Goal: Task Accomplishment & Management: Use online tool/utility

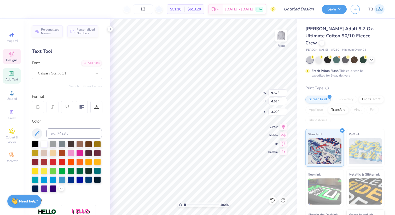
type textarea "P"
type textarea "Chi O"
type input "2.30"
type input "1.47"
type input "7.61"
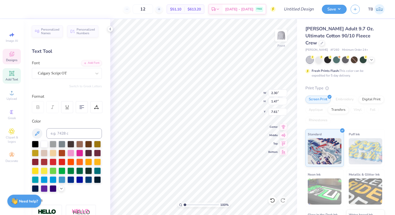
type input "2.22"
type input "1.42"
type input "9.25"
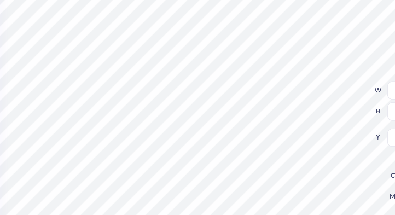
type input "2.30"
type input "1.47"
type input "7.61"
type textarea "Dude's"
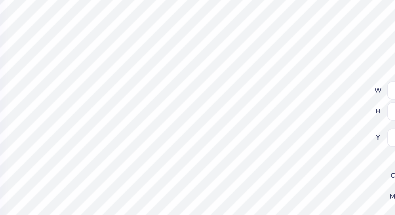
type input "1.31"
type input "0.63"
type input "8.84"
type textarea "-"
type input "2.22"
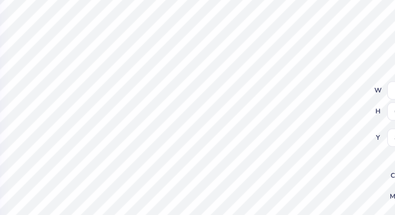
type input "1.42"
type input "9.25"
type input "4.00"
type input "4.19"
type input "7.04"
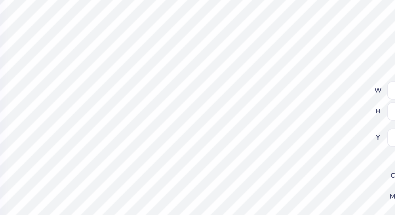
type input "2.22"
type input "1.42"
type input "9.09"
type textarea "Day"
type input "7.89"
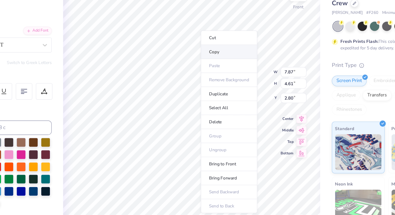
click at [219, 76] on li "Copy" at bounding box center [230, 78] width 41 height 10
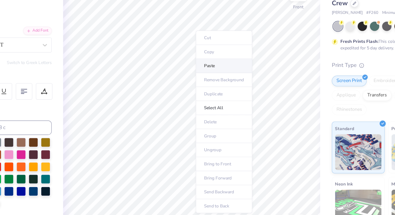
click at [219, 88] on li "Paste" at bounding box center [226, 88] width 41 height 10
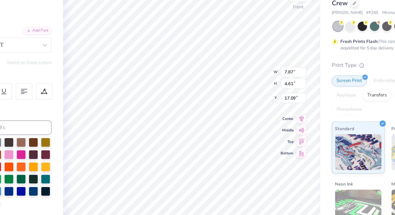
type input "17.05"
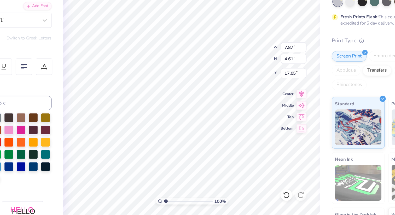
scroll to position [0, 0]
type textarea "C"
type textarea "2025"
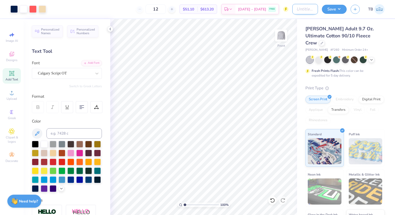
click at [302, 9] on input "Design Title" at bounding box center [305, 9] width 26 height 10
type input "Dude's Day"
click at [327, 11] on button "Save" at bounding box center [333, 8] width 25 height 9
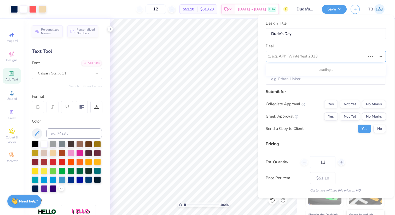
click at [287, 58] on div at bounding box center [317, 56] width 93 height 7
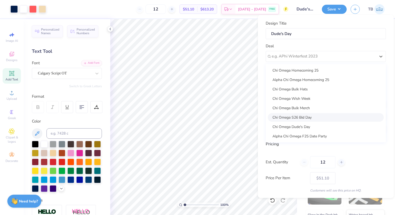
scroll to position [5, 0]
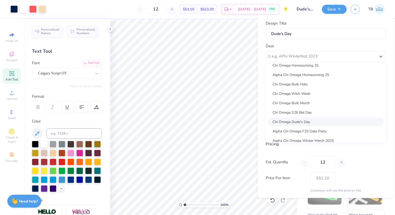
click at [302, 120] on div "Chi Omega Dude's Day" at bounding box center [325, 121] width 116 height 9
type input "[PERSON_NAME]"
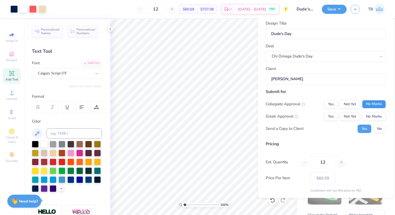
click at [368, 103] on button "No Marks" at bounding box center [374, 104] width 24 height 8
click at [350, 115] on button "Not Yet" at bounding box center [349, 116] width 20 height 8
type input "$60.59"
click at [377, 128] on button "No" at bounding box center [379, 128] width 13 height 8
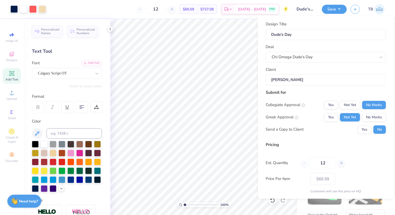
scroll to position [16, 0]
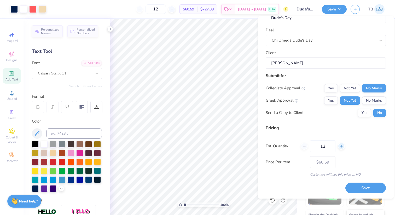
click at [343, 146] on icon at bounding box center [341, 146] width 4 height 4
type input "13"
type input "$59.18"
click at [343, 146] on icon at bounding box center [341, 146] width 4 height 4
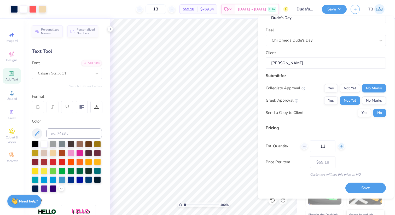
type input "14"
type input "$58.00"
click at [343, 146] on icon at bounding box center [341, 146] width 4 height 4
type input "15"
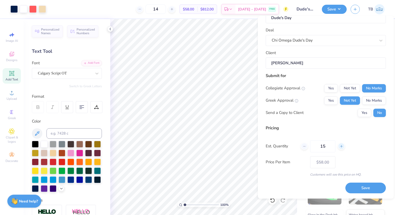
type input "15"
type input "$57.01"
click at [343, 146] on icon at bounding box center [341, 146] width 4 height 4
type input "16"
click at [343, 146] on icon at bounding box center [341, 146] width 4 height 4
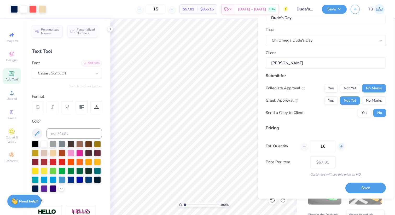
type input "16"
type input "17"
type input "$54.59"
click at [343, 146] on icon at bounding box center [341, 146] width 4 height 4
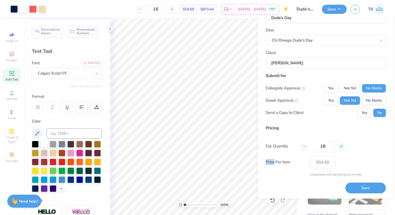
type input "19"
type input "– –"
click at [343, 146] on icon at bounding box center [341, 146] width 4 height 4
type input "20"
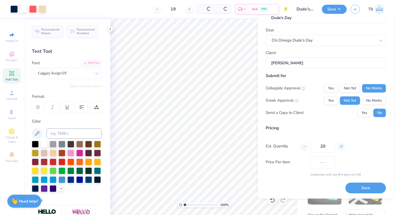
type input "$52.86"
type input "20"
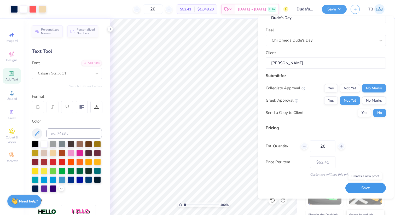
click at [363, 188] on button "Save" at bounding box center [365, 188] width 40 height 11
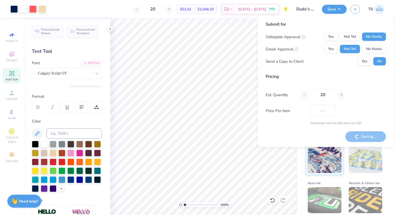
type input "$52.41"
